Goal: Transaction & Acquisition: Purchase product/service

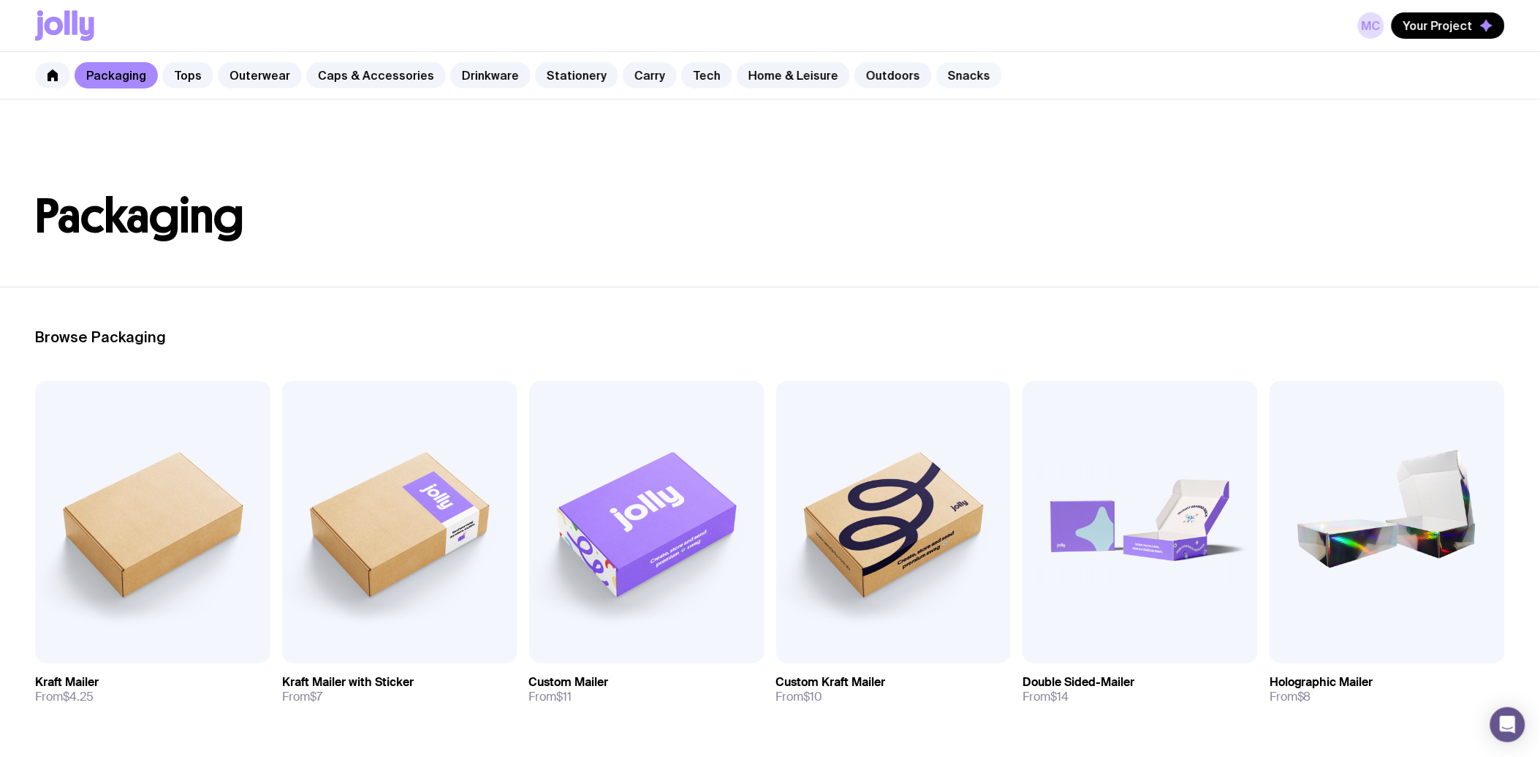
click at [936, 82] on link "Snacks" at bounding box center [969, 75] width 66 height 26
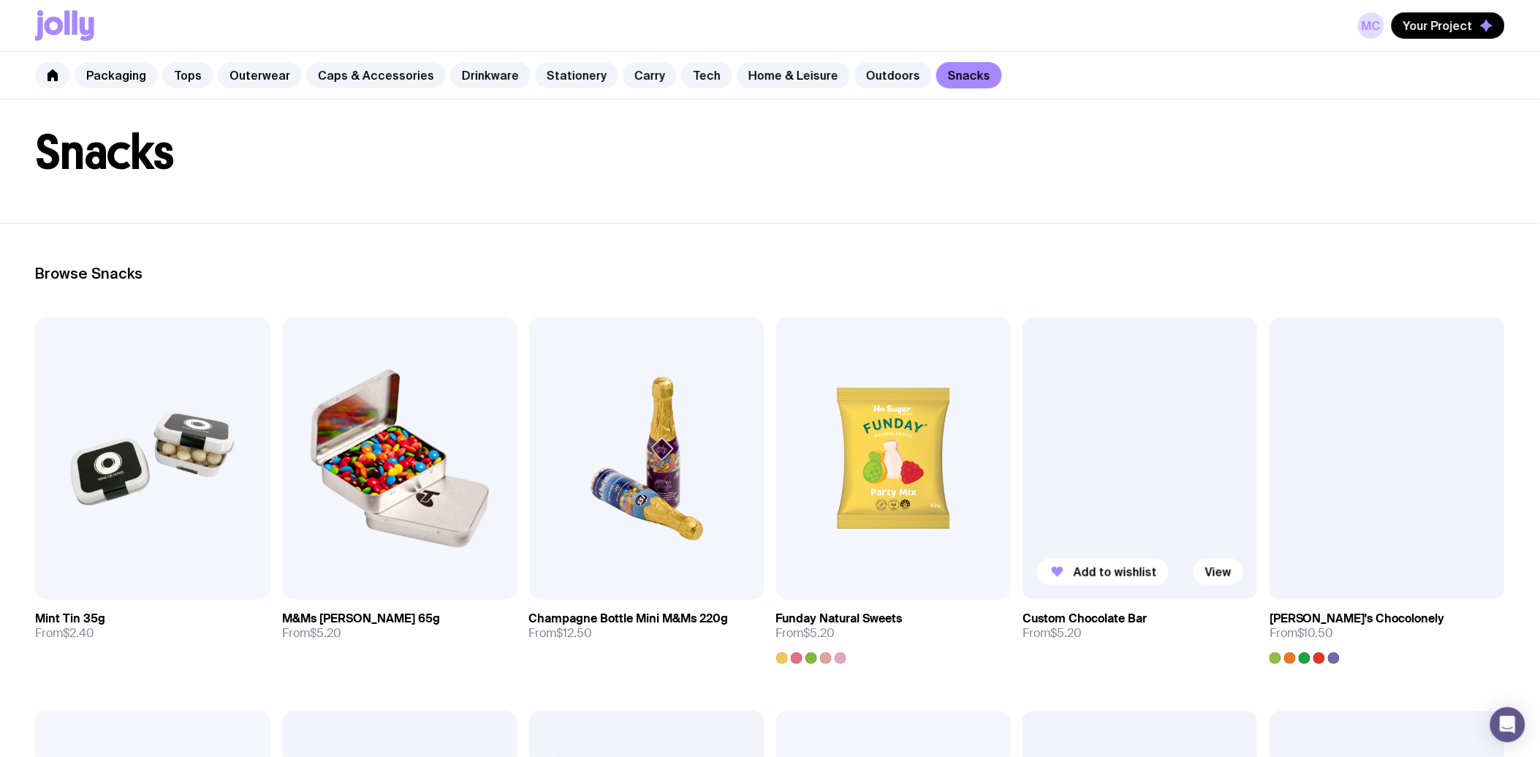
scroll to position [162, 0]
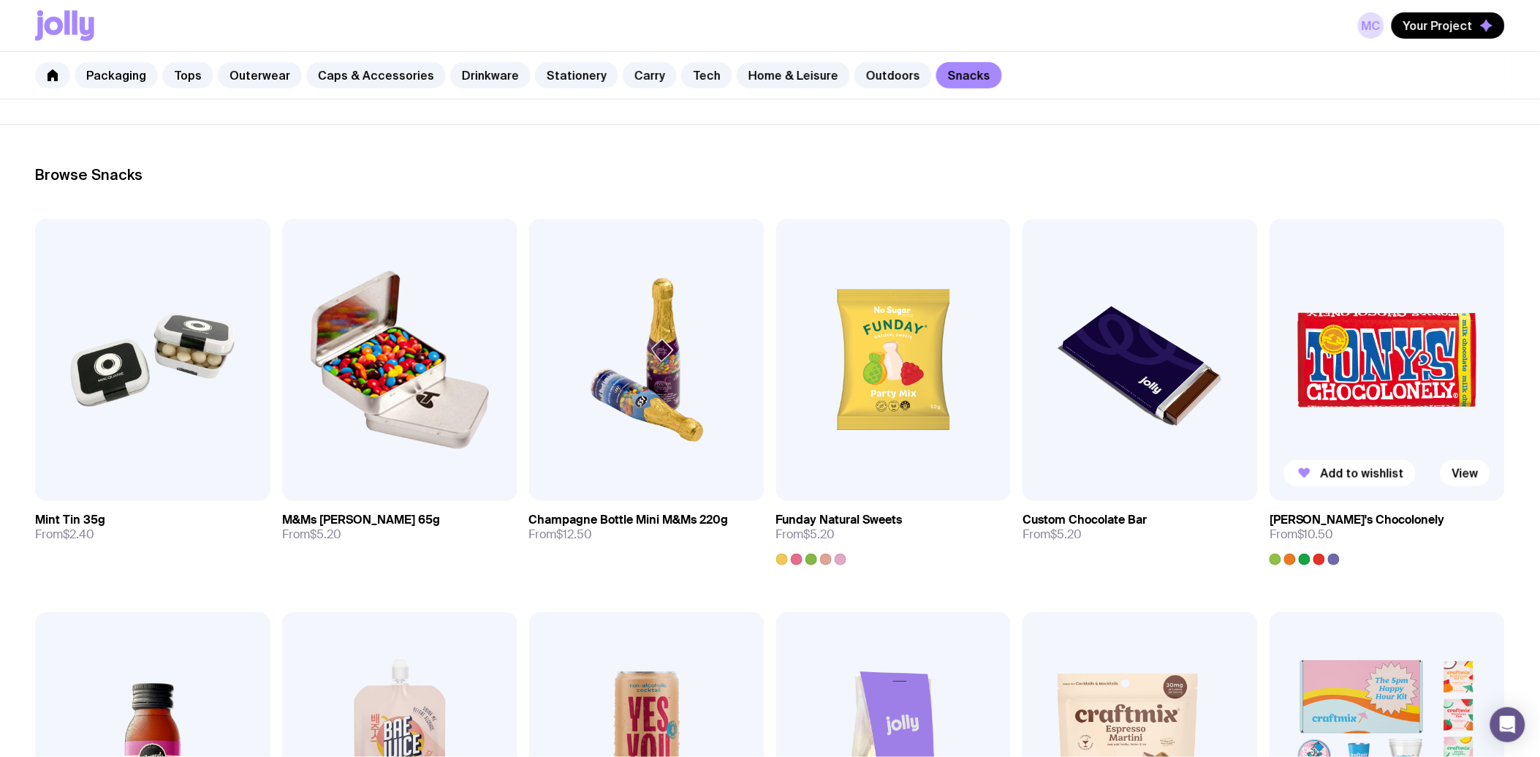
click at [1389, 366] on img at bounding box center [1387, 360] width 235 height 282
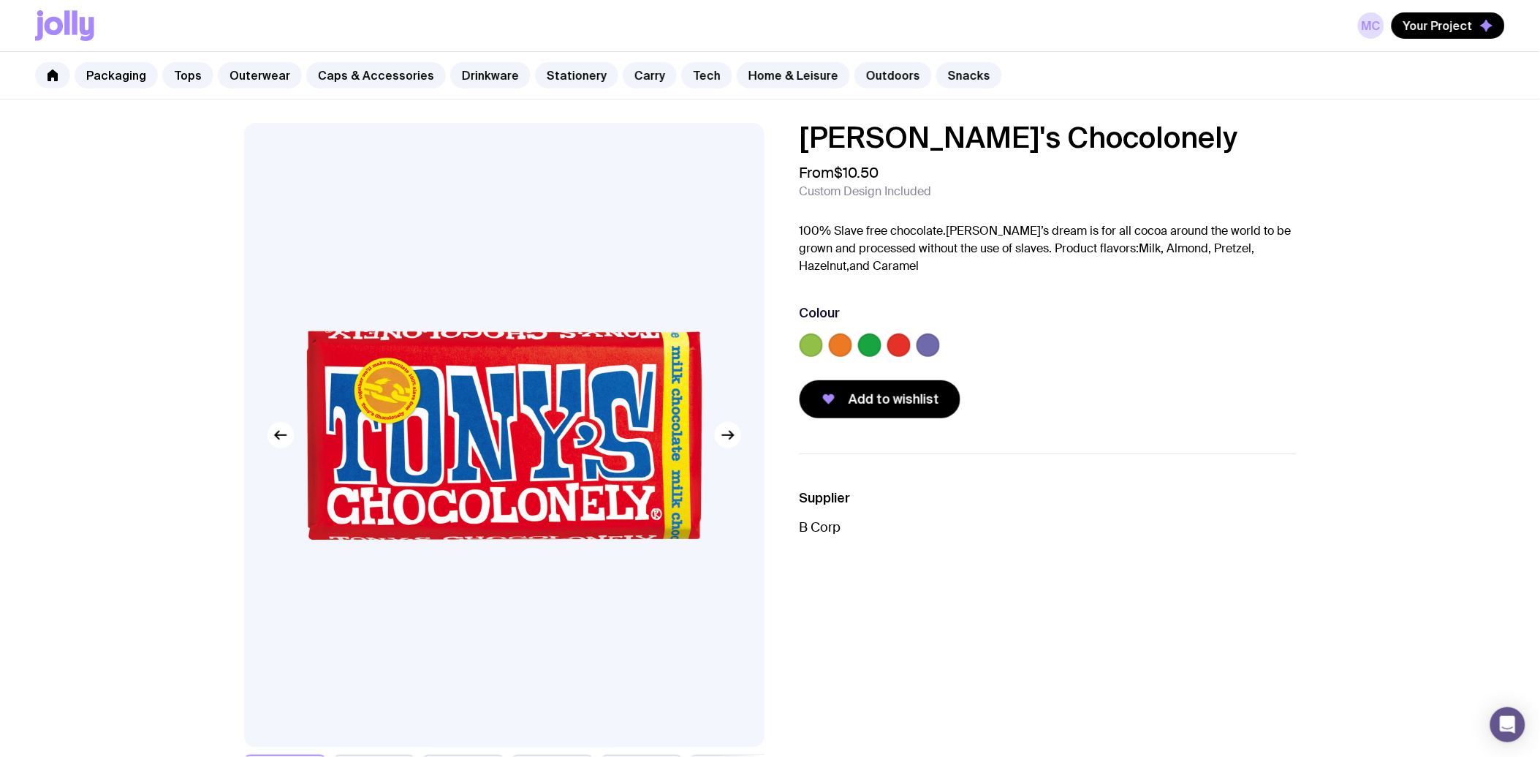
click at [809, 348] on label at bounding box center [811, 344] width 23 height 23
click at [0, 0] on input "radio" at bounding box center [0, 0] width 0 height 0
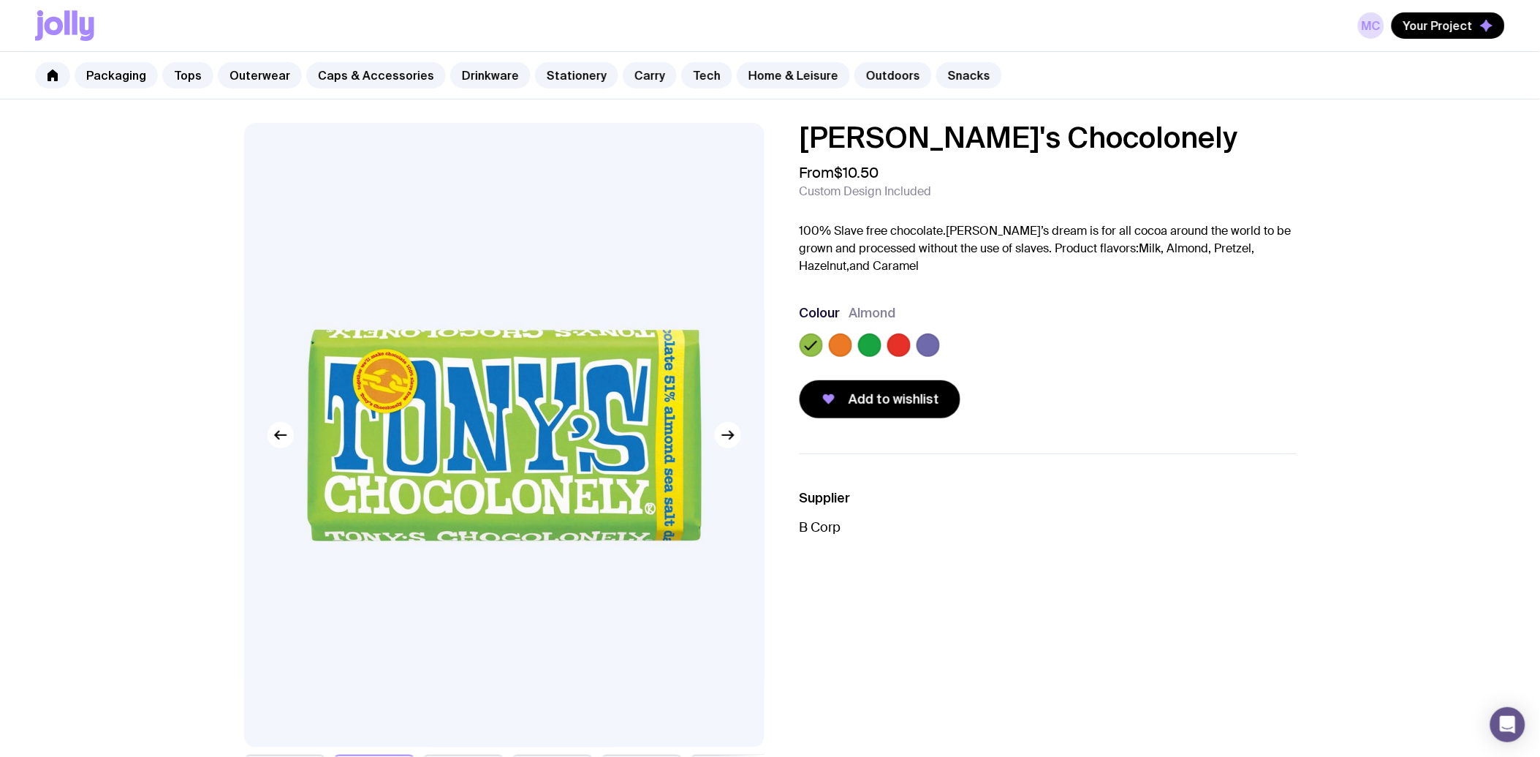
click at [844, 348] on label at bounding box center [840, 344] width 23 height 23
click at [0, 0] on input "radio" at bounding box center [0, 0] width 0 height 0
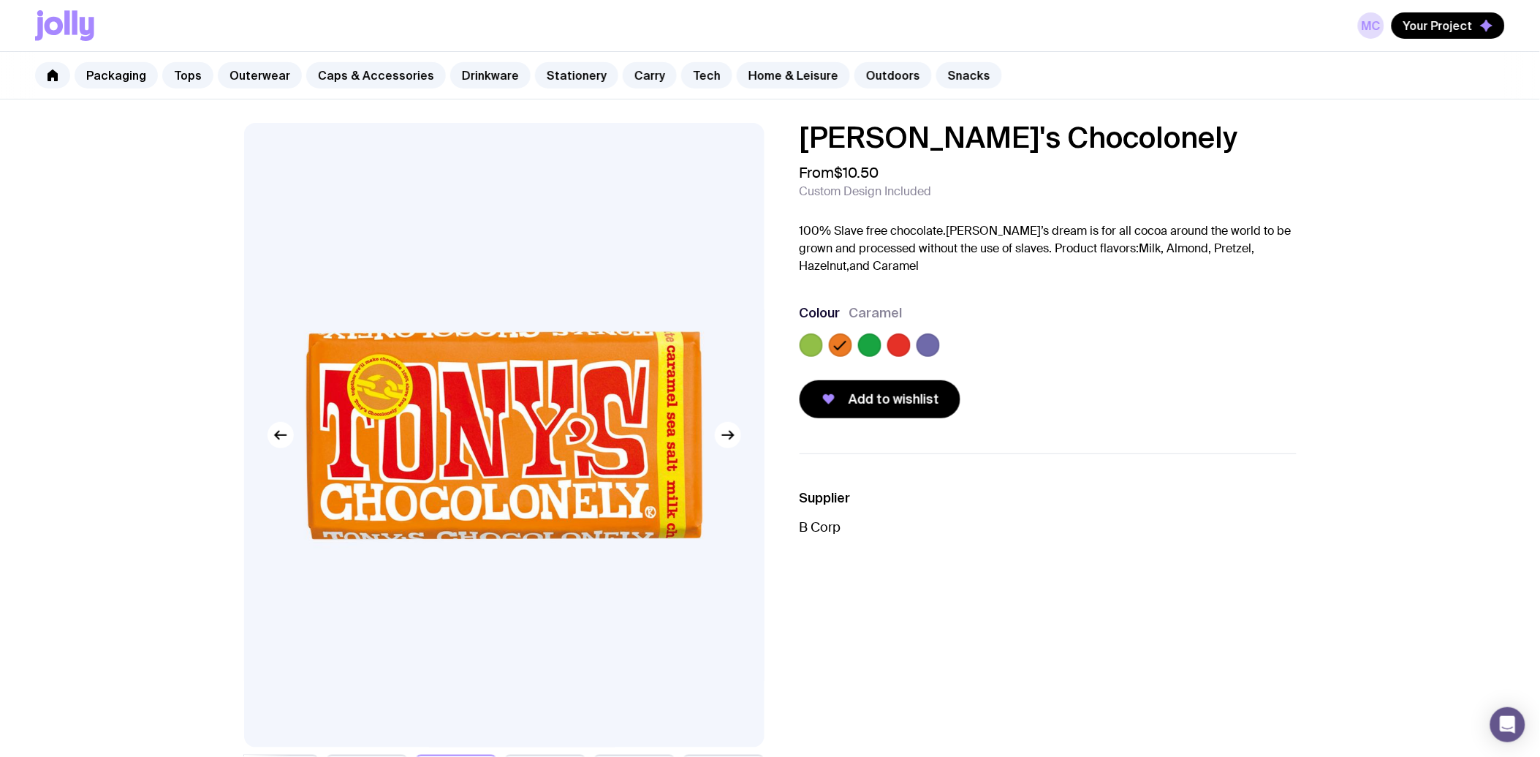
click at [872, 351] on label at bounding box center [869, 344] width 23 height 23
click at [0, 0] on input "radio" at bounding box center [0, 0] width 0 height 0
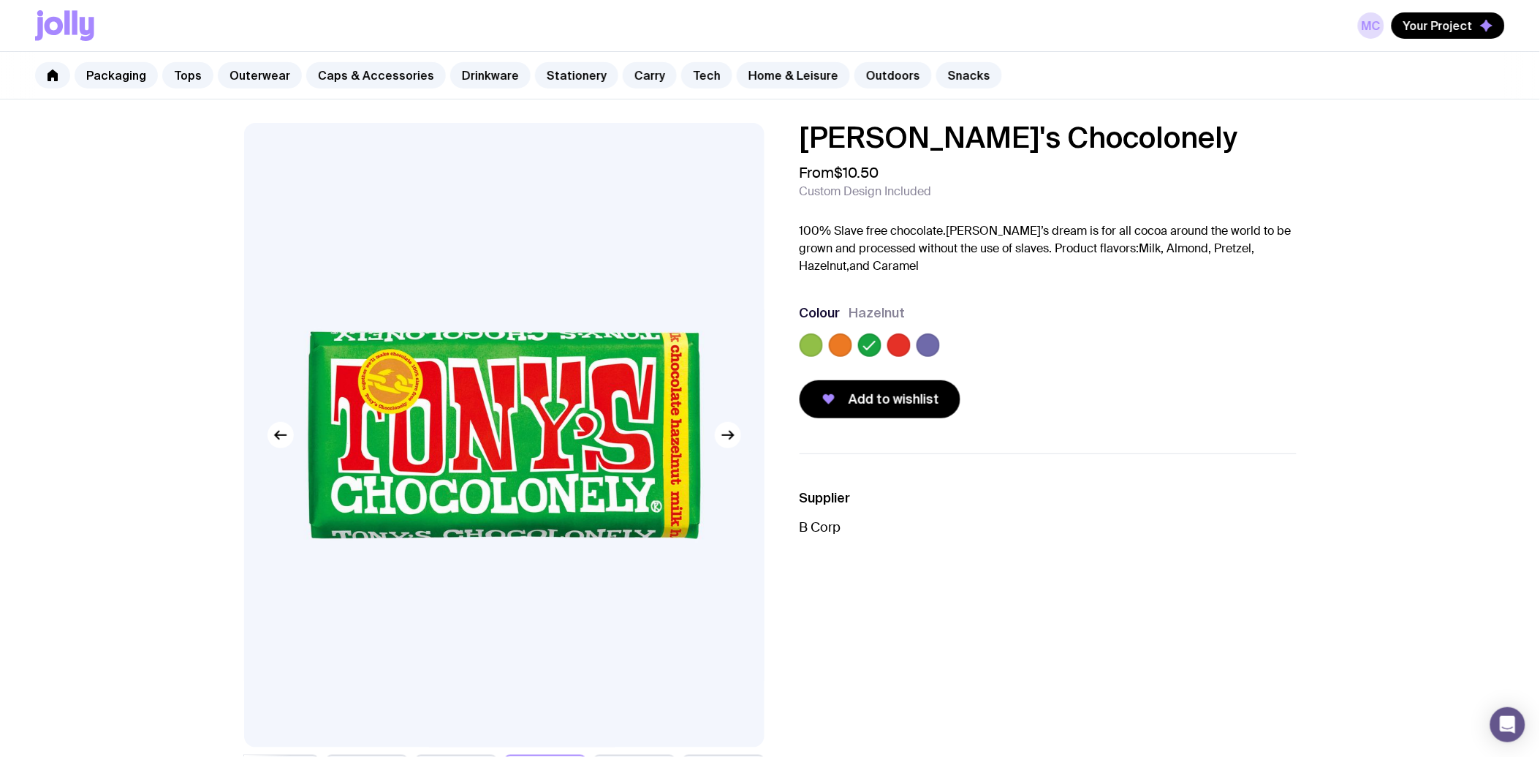
click at [900, 346] on label at bounding box center [898, 344] width 23 height 23
click at [0, 0] on input "radio" at bounding box center [0, 0] width 0 height 0
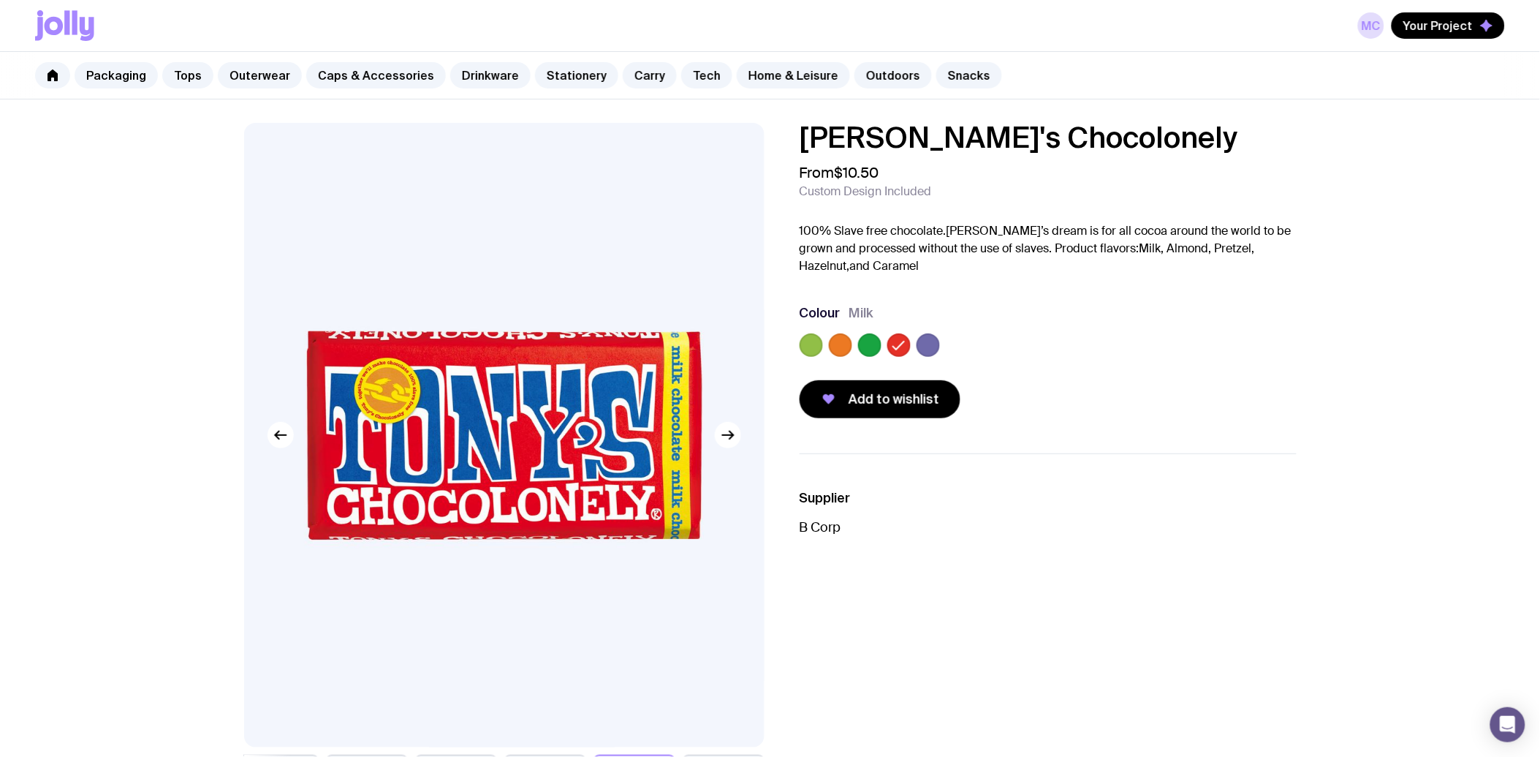
click at [937, 344] on label at bounding box center [928, 344] width 23 height 23
click at [0, 0] on input "radio" at bounding box center [0, 0] width 0 height 0
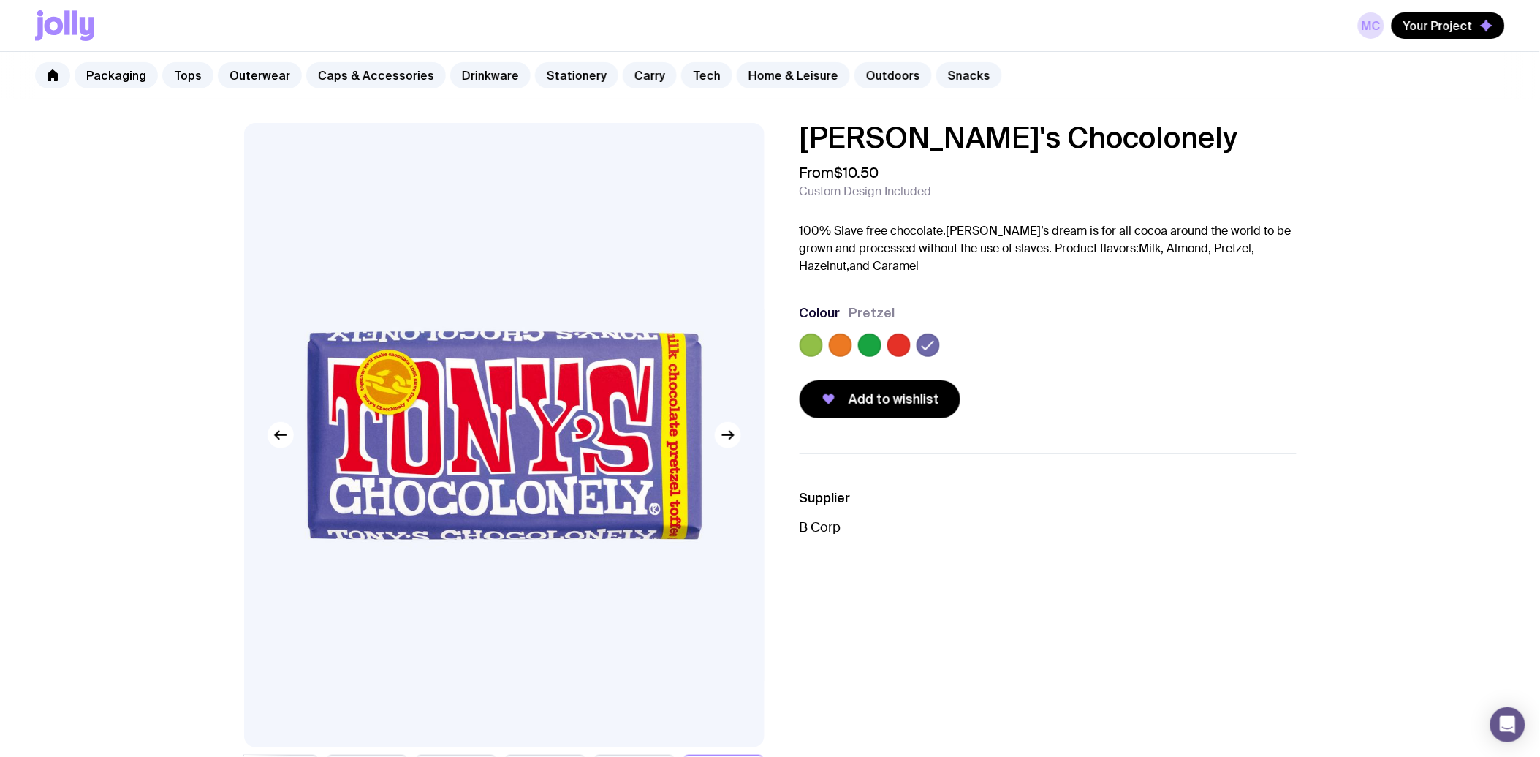
click at [917, 355] on div at bounding box center [928, 344] width 23 height 23
click at [902, 347] on label at bounding box center [898, 344] width 23 height 23
click at [0, 0] on input "radio" at bounding box center [0, 0] width 0 height 0
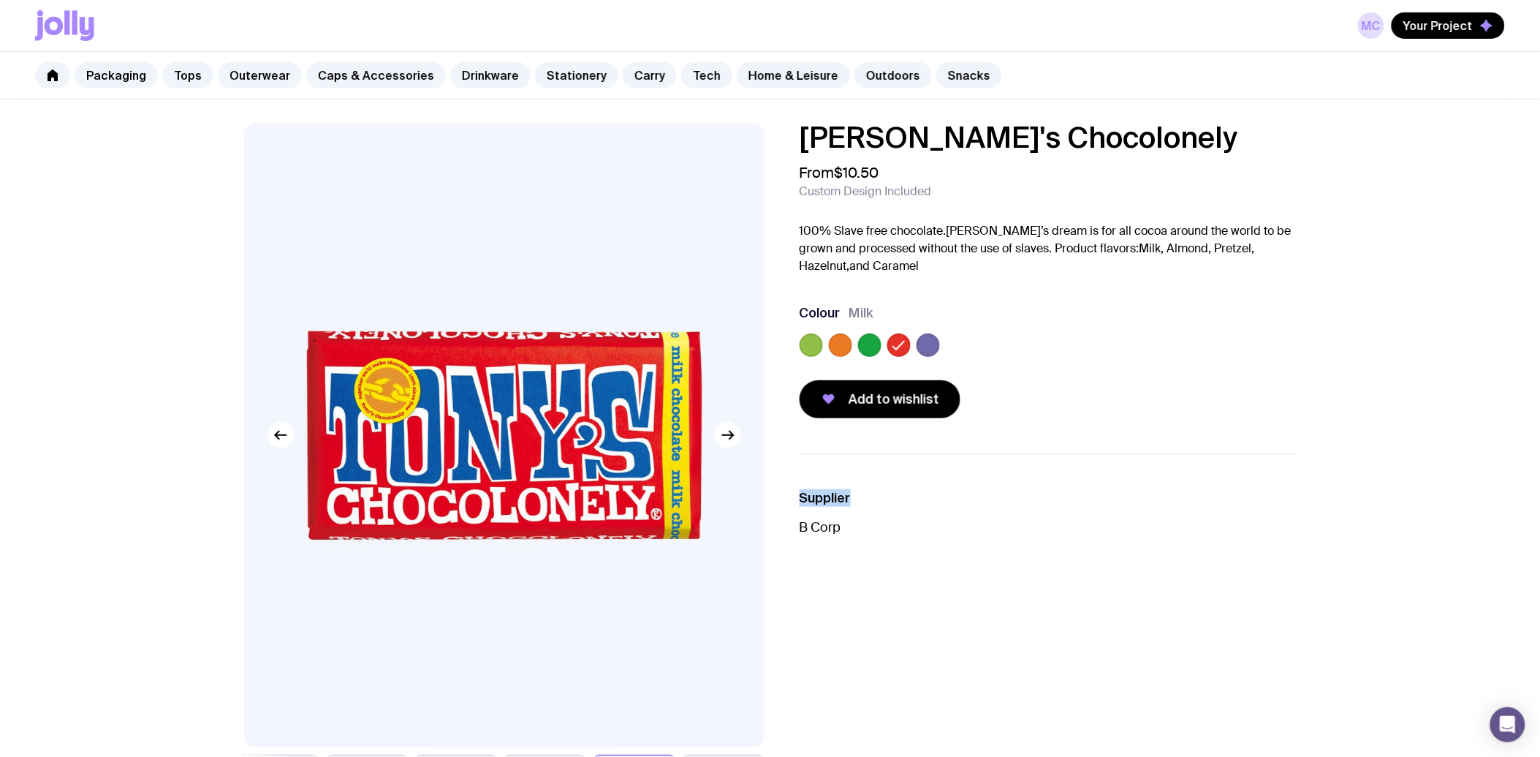
click at [878, 352] on label at bounding box center [869, 344] width 23 height 23
click at [0, 0] on input "radio" at bounding box center [0, 0] width 0 height 0
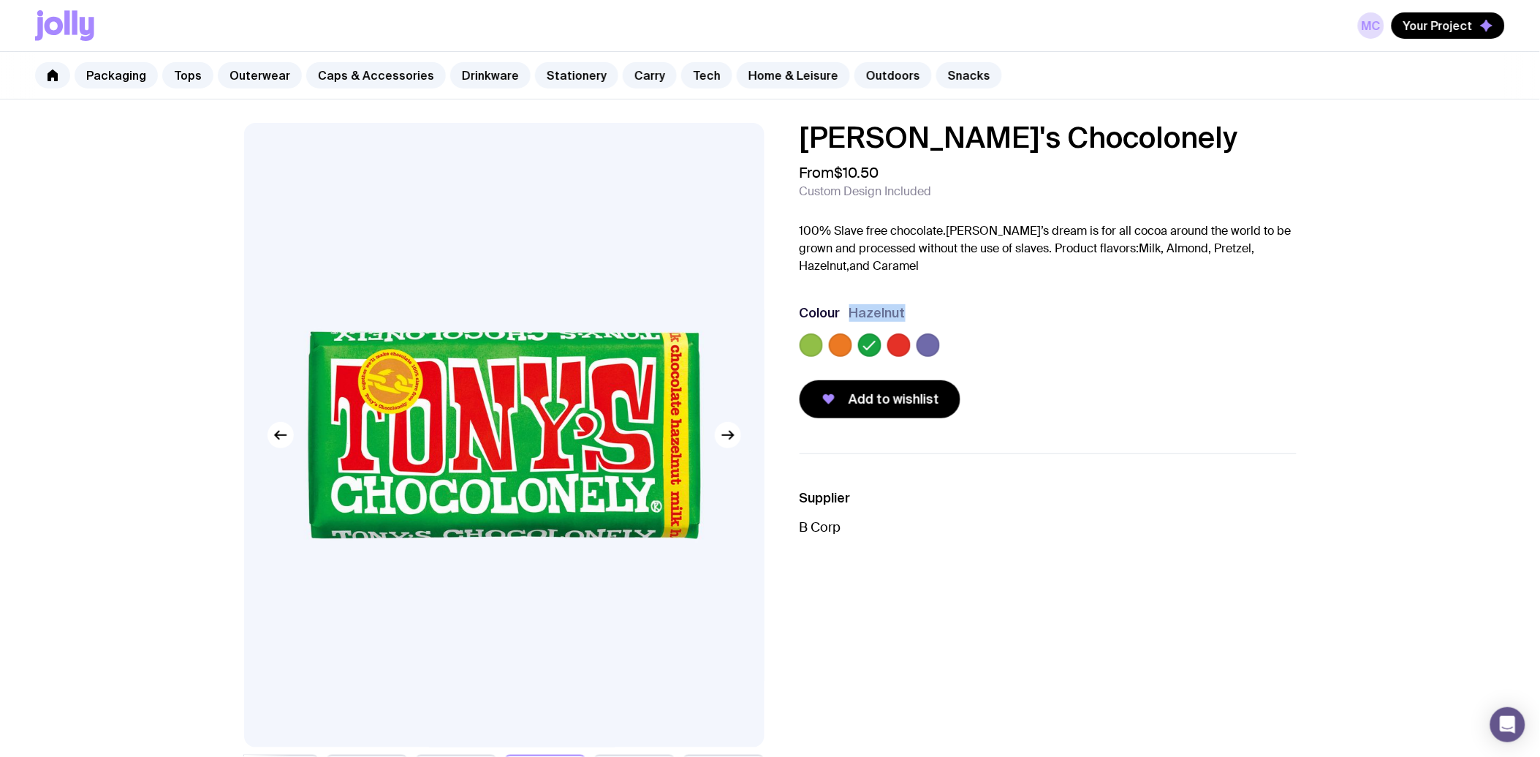
drag, startPoint x: 920, startPoint y: 311, endPoint x: 852, endPoint y: 313, distance: 68.0
click at [852, 313] on div "Colour Hazelnut" at bounding box center [1048, 313] width 497 height 18
drag, startPoint x: 1080, startPoint y: 245, endPoint x: 1143, endPoint y: 257, distance: 64.1
click at [1143, 257] on p "100% Slave free chocolate.[PERSON_NAME]’s dream is for all cocoa around the wor…" at bounding box center [1048, 248] width 497 height 53
click at [1069, 331] on div "Colour Hazelnut" at bounding box center [1048, 333] width 497 height 58
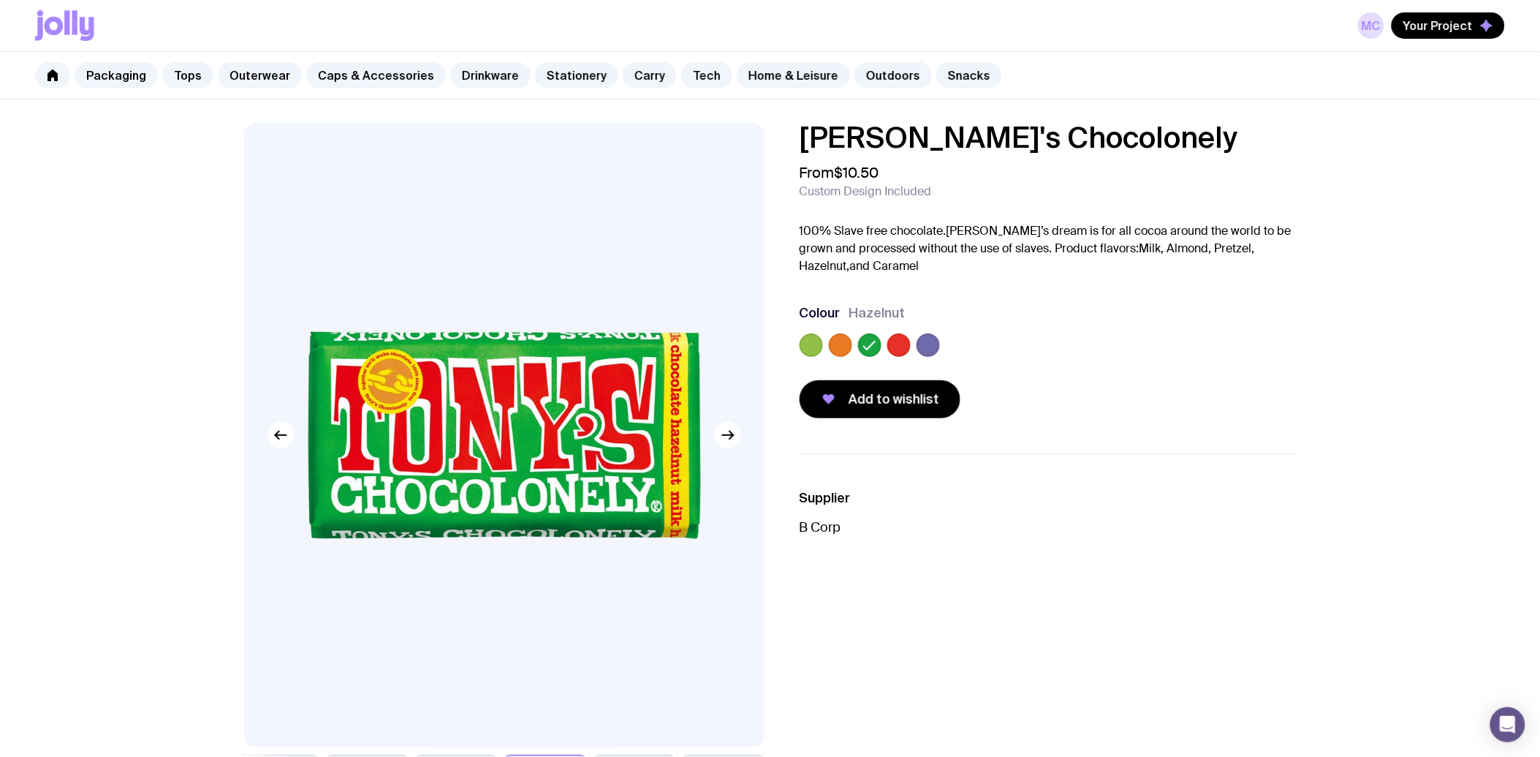
click at [876, 344] on icon at bounding box center [870, 345] width 18 height 18
click at [0, 0] on input "radio" at bounding box center [0, 0] width 0 height 0
click at [810, 344] on label at bounding box center [811, 344] width 23 height 23
click at [0, 0] on input "radio" at bounding box center [0, 0] width 0 height 0
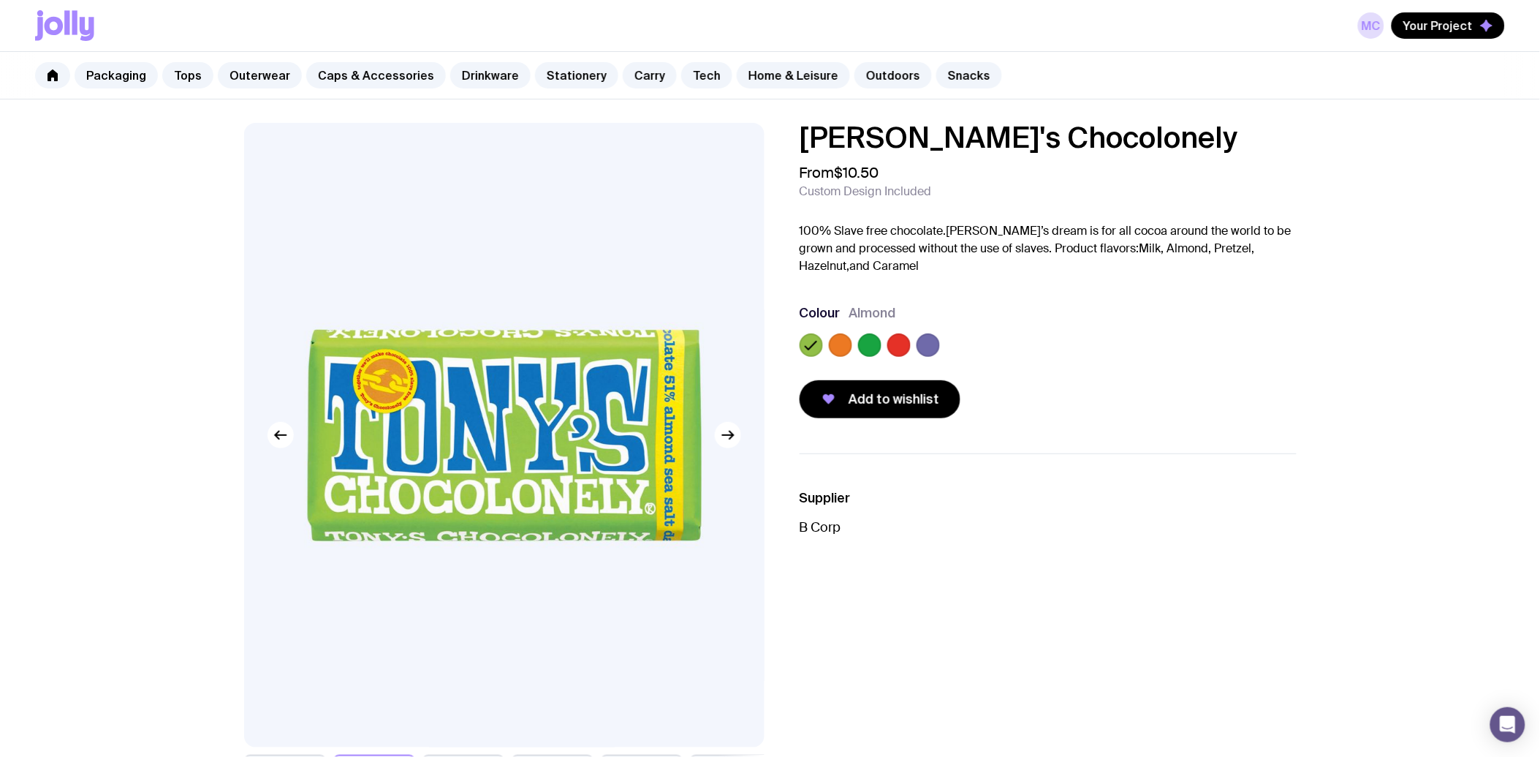
click at [892, 341] on label at bounding box center [898, 344] width 23 height 23
click at [0, 0] on input "radio" at bounding box center [0, 0] width 0 height 0
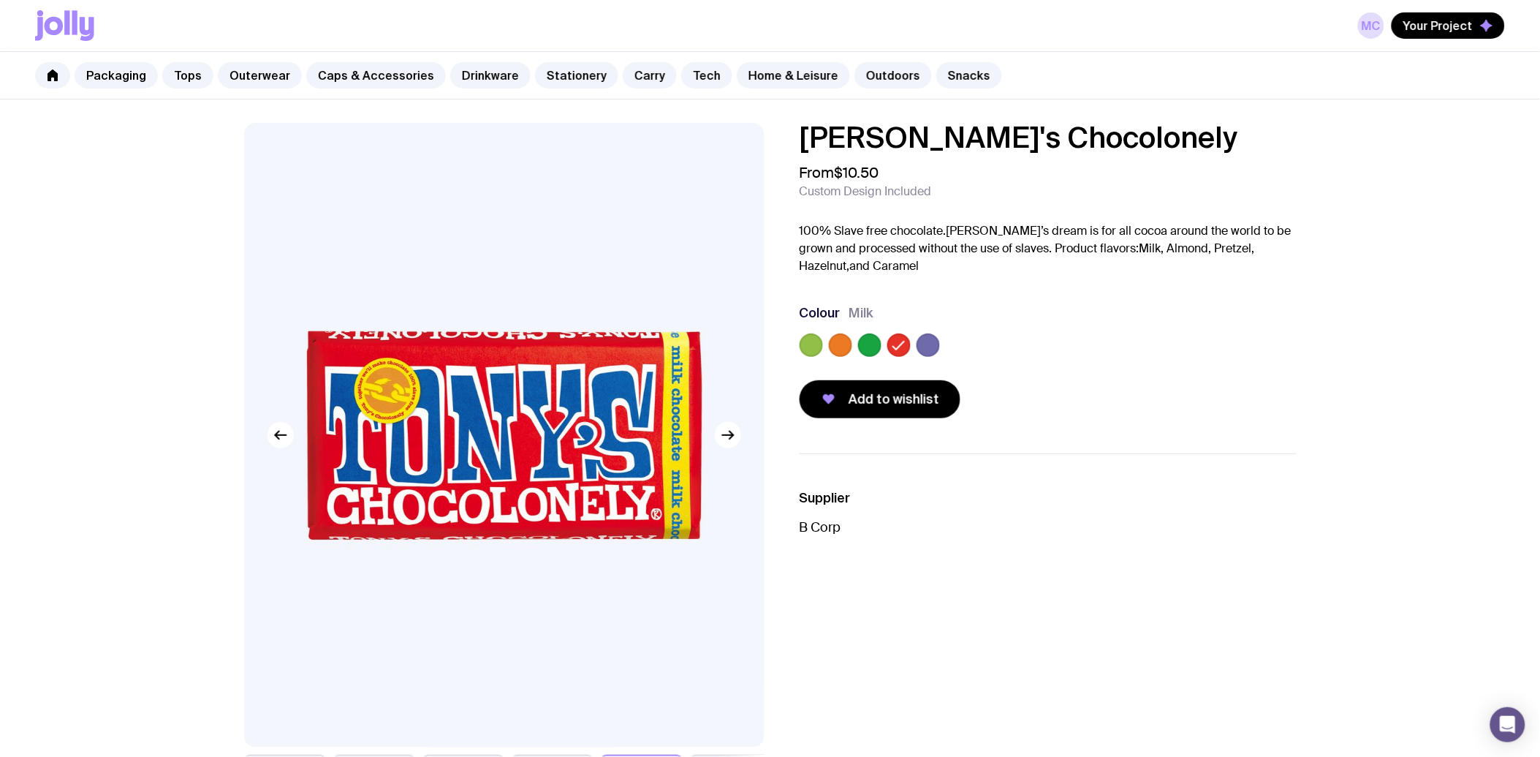
click at [917, 344] on label at bounding box center [928, 344] width 23 height 23
click at [0, 0] on input "radio" at bounding box center [0, 0] width 0 height 0
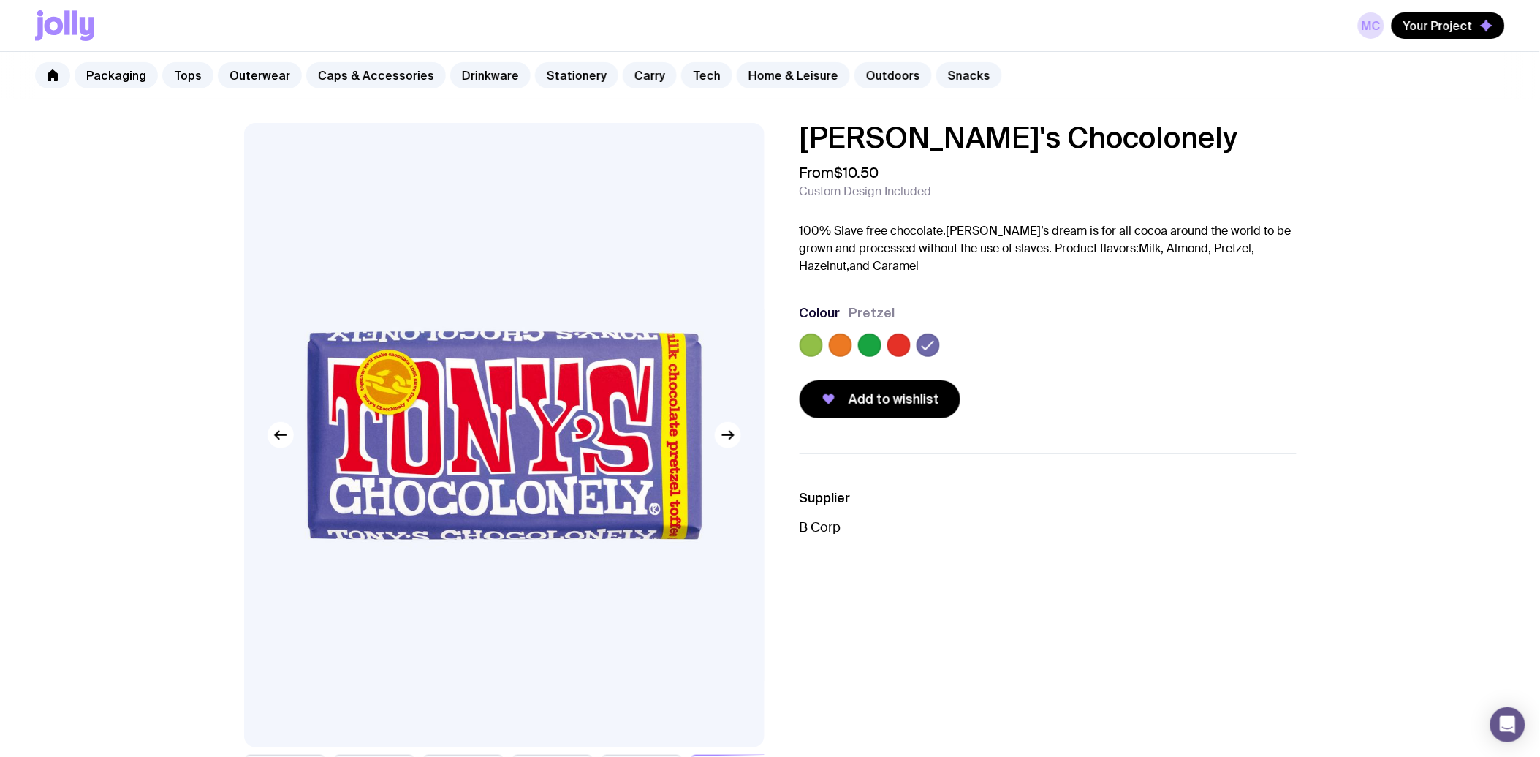
click at [837, 349] on label at bounding box center [840, 344] width 23 height 23
click at [0, 0] on input "radio" at bounding box center [0, 0] width 0 height 0
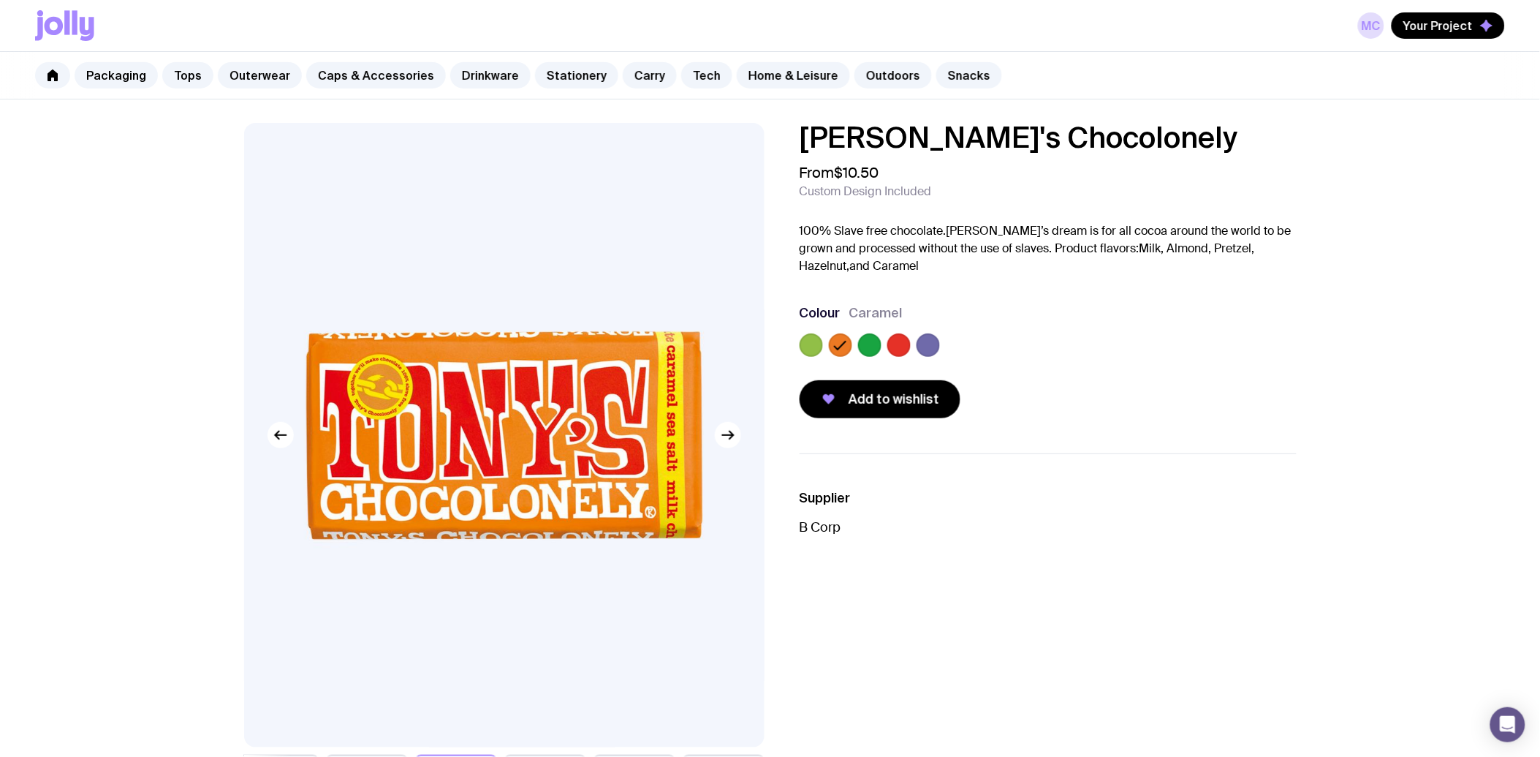
drag, startPoint x: 839, startPoint y: 341, endPoint x: 878, endPoint y: 355, distance: 41.4
click at [839, 341] on icon at bounding box center [841, 345] width 18 height 18
click at [0, 0] on input "radio" at bounding box center [0, 0] width 0 height 0
click at [730, 444] on button "button" at bounding box center [728, 435] width 26 height 26
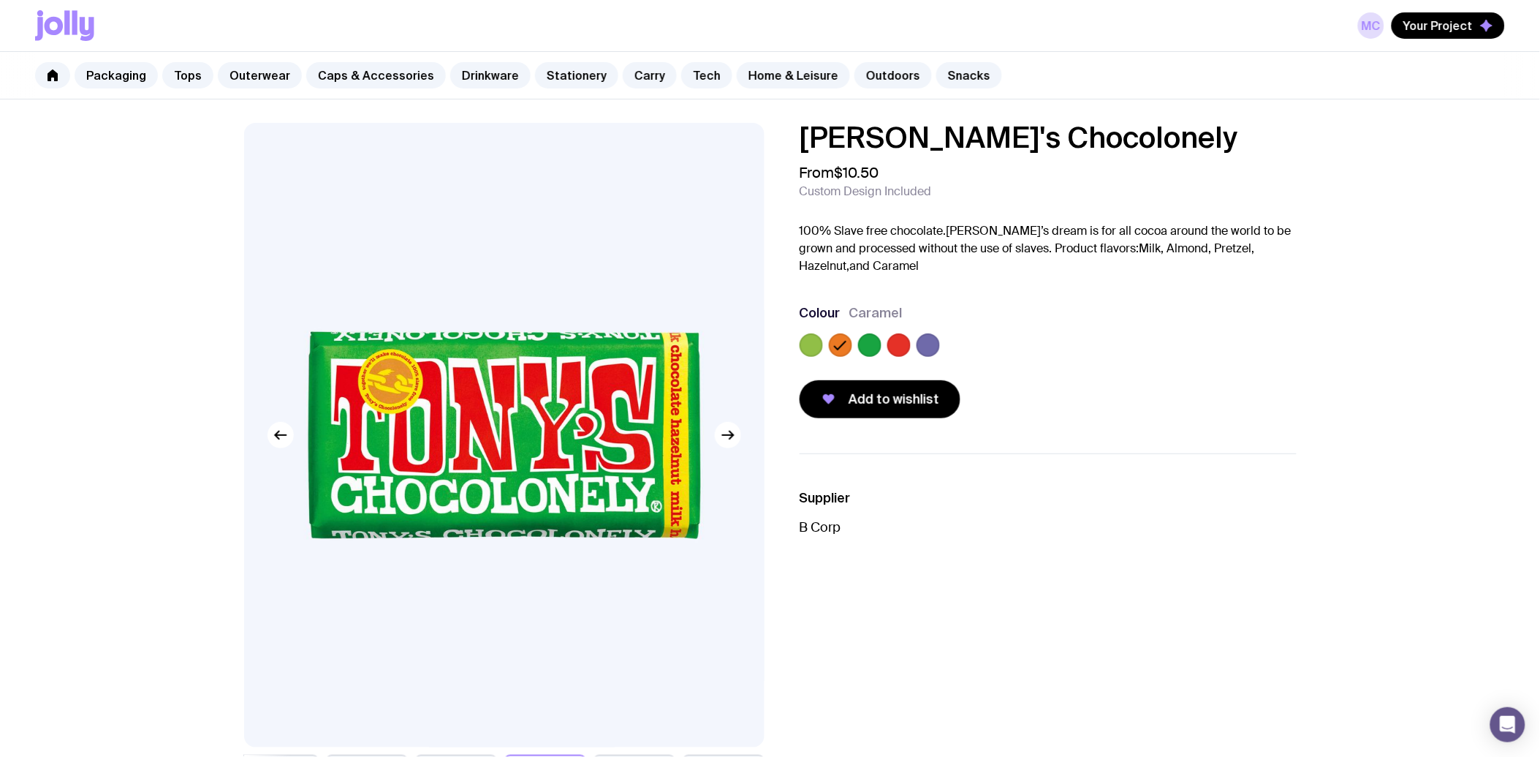
drag, startPoint x: 740, startPoint y: 450, endPoint x: 749, endPoint y: 458, distance: 12.0
click at [740, 454] on img at bounding box center [503, 435] width 520 height 624
click at [729, 437] on icon "button" at bounding box center [728, 435] width 18 height 18
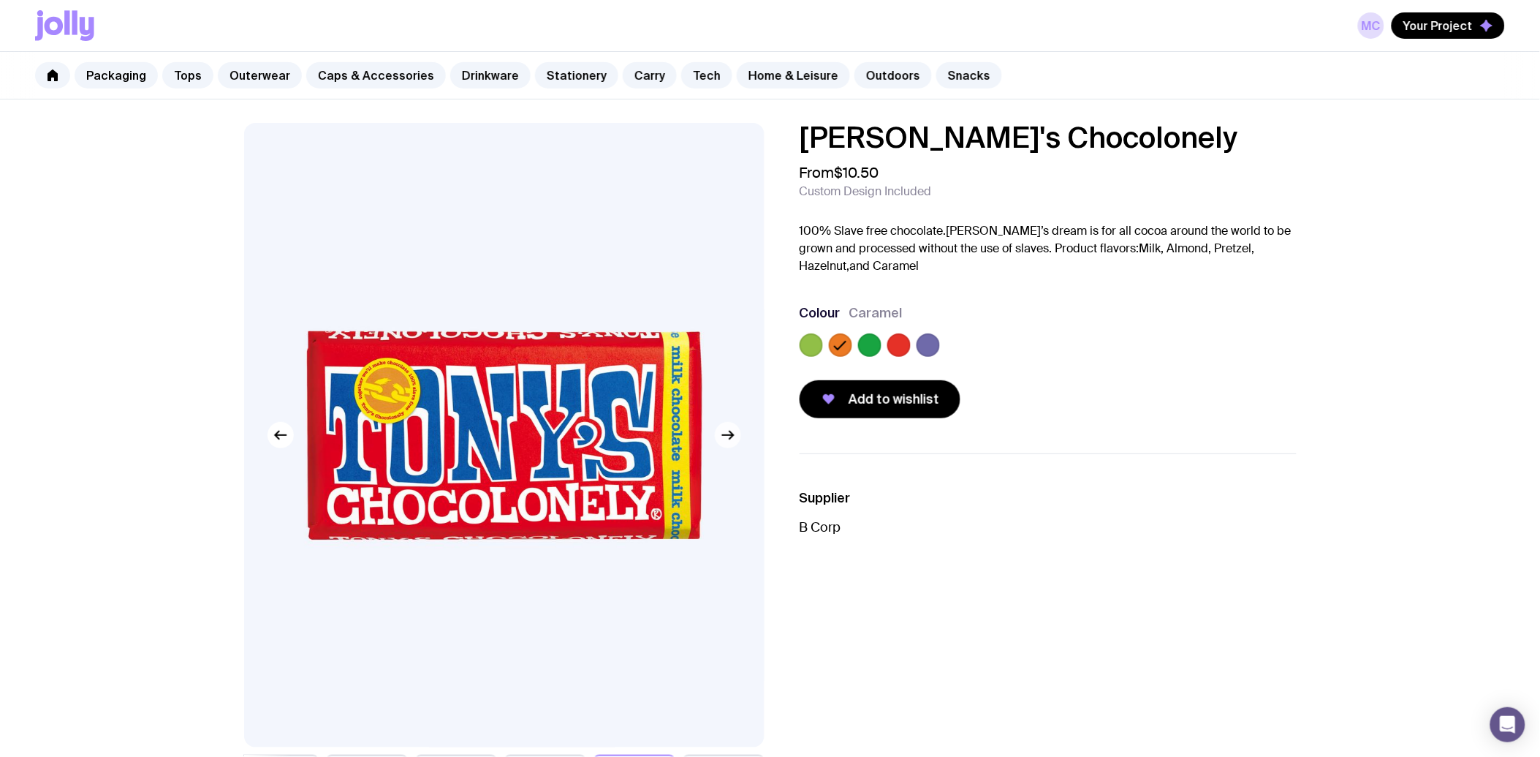
click at [732, 435] on icon "button" at bounding box center [727, 435] width 11 height 0
